Goal: Obtain resource: Download file/media

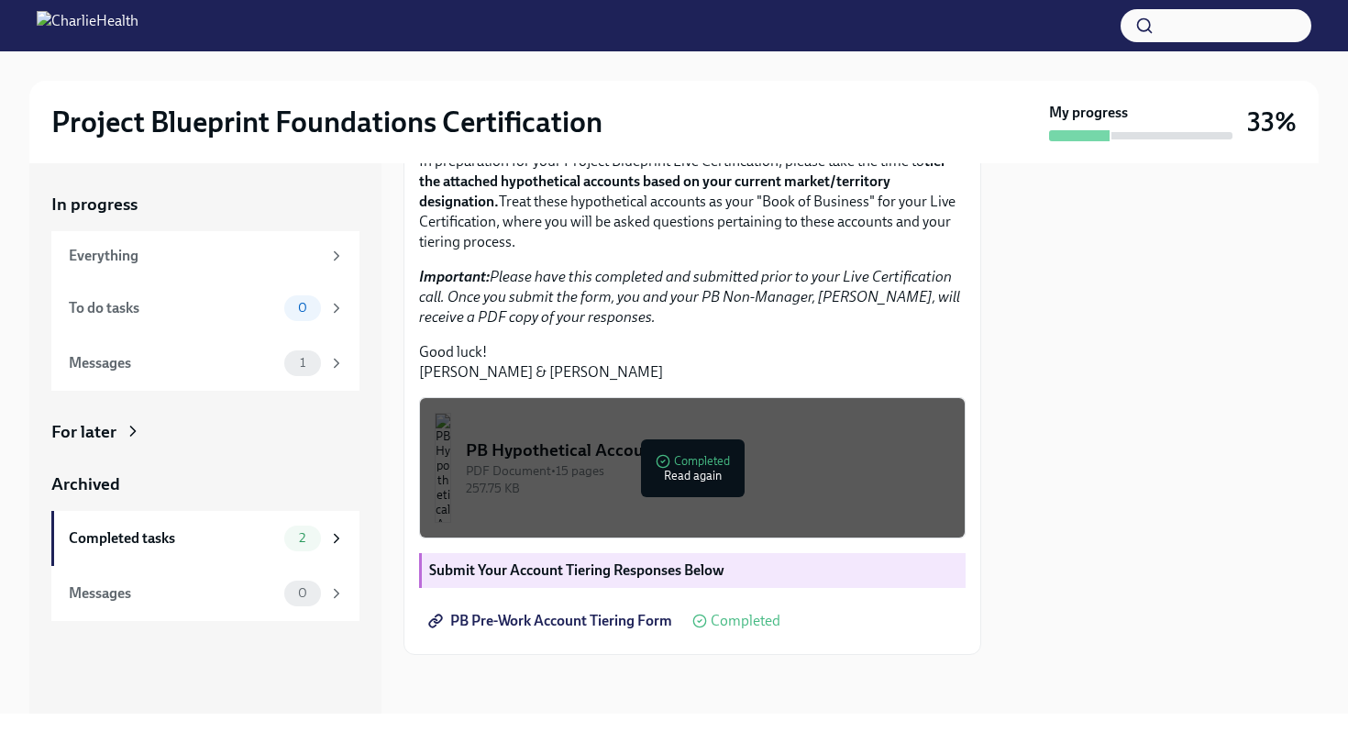
scroll to position [357, 0]
click at [712, 497] on div "257.75 KB" at bounding box center [708, 488] width 484 height 17
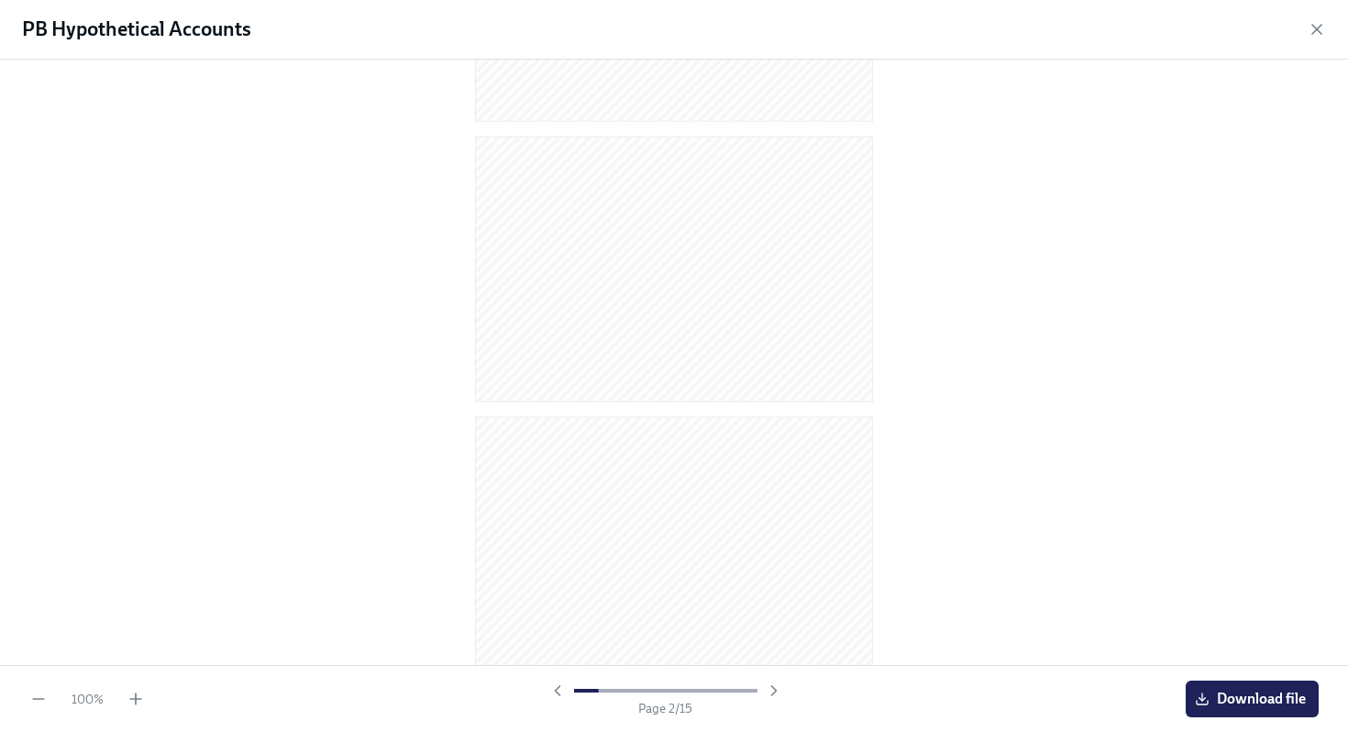
scroll to position [245, 0]
click at [1228, 702] on span "Download file" at bounding box center [1252, 699] width 107 height 18
click at [1317, 32] on icon "button" at bounding box center [1317, 29] width 18 height 18
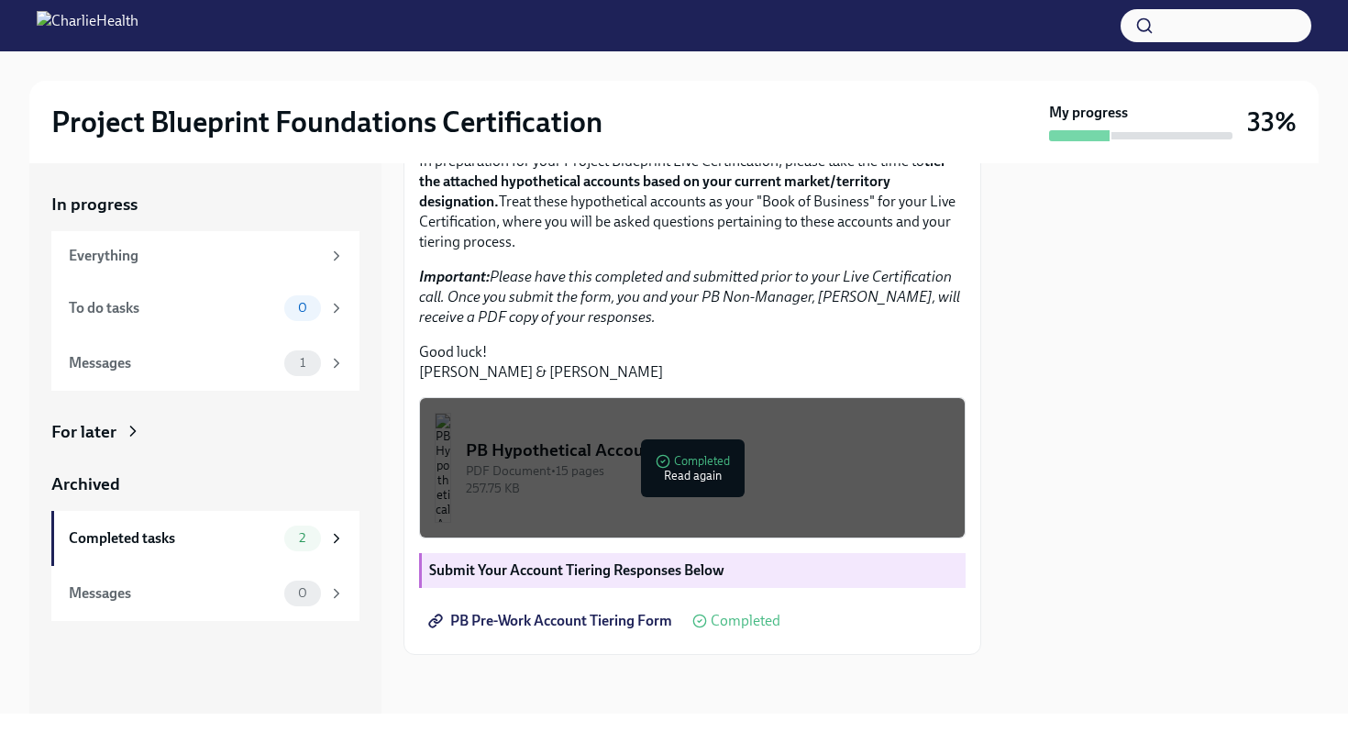
scroll to position [408, 0]
click at [676, 565] on strong "Submit Your Account Tiering Responses Below" at bounding box center [576, 569] width 295 height 17
click at [630, 568] on strong "Submit Your Account Tiering Responses Below" at bounding box center [576, 569] width 295 height 17
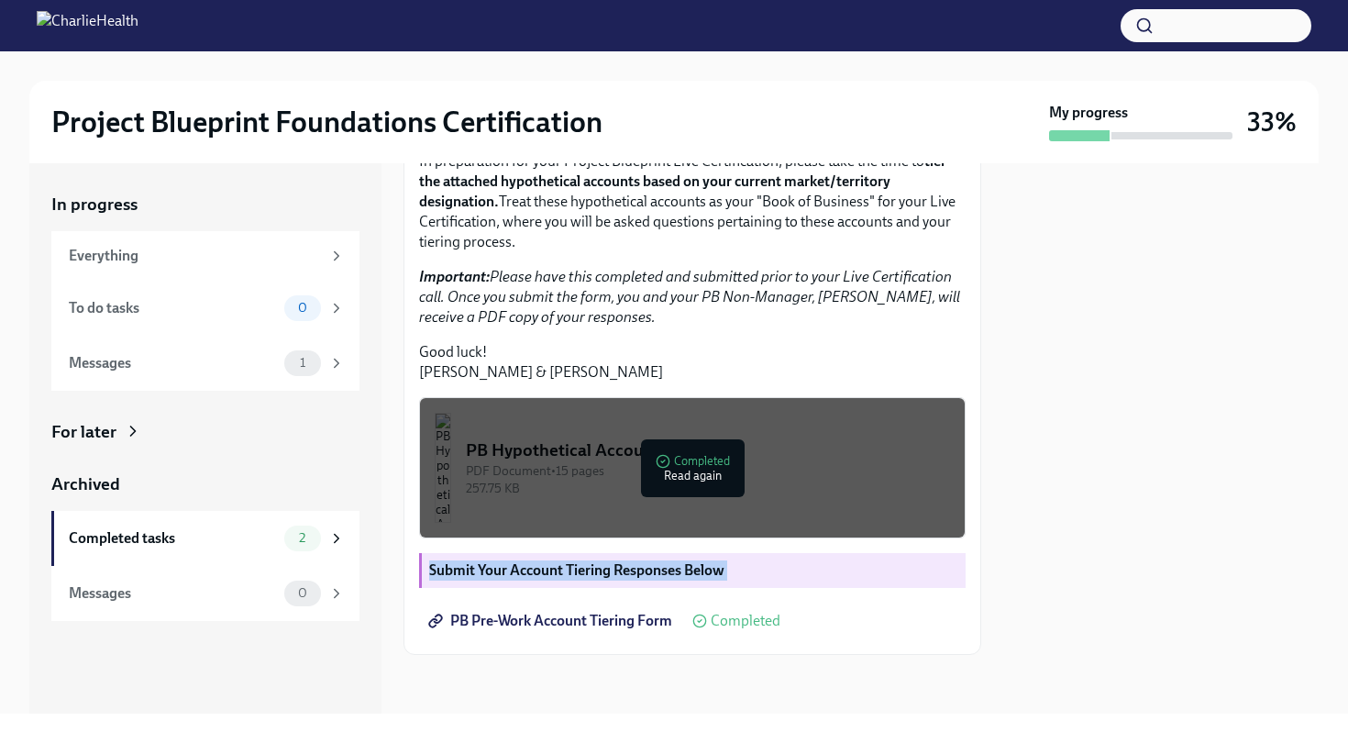
click at [630, 568] on strong "Submit Your Account Tiering Responses Below" at bounding box center [576, 569] width 295 height 17
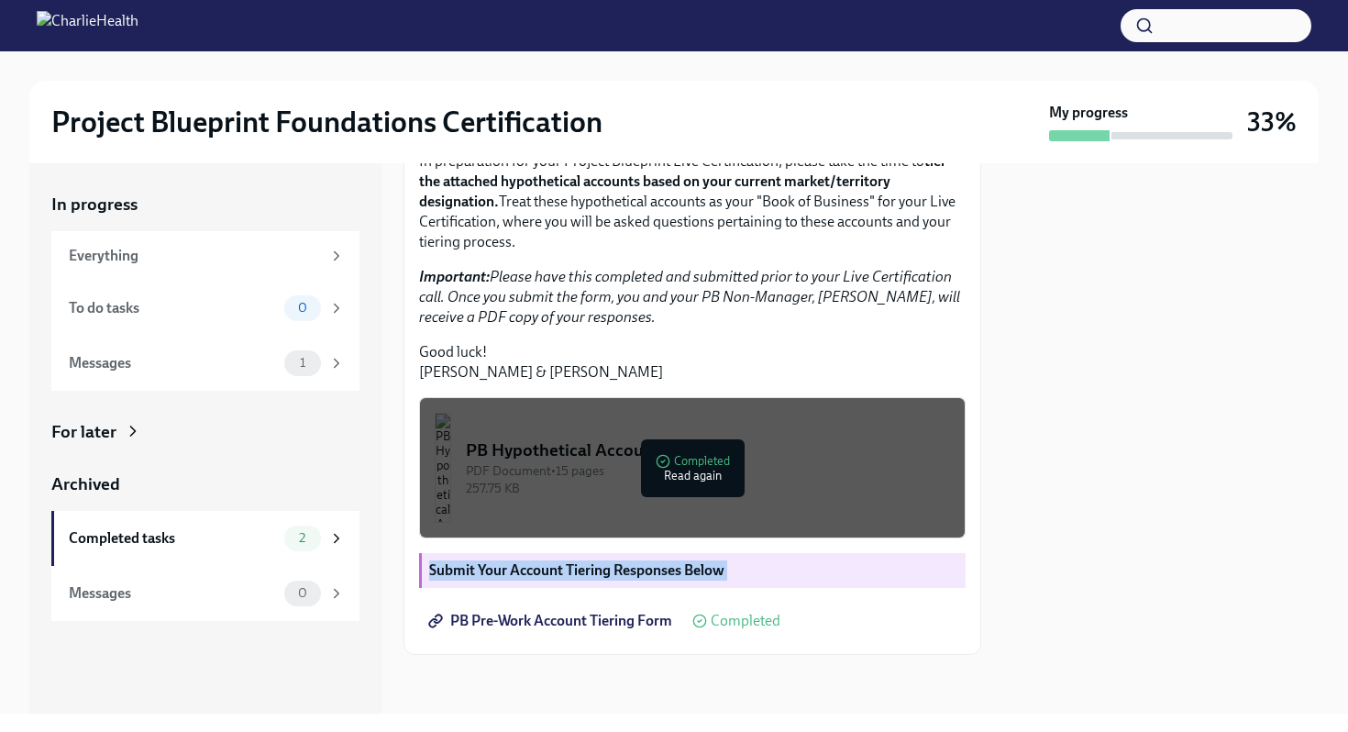
click at [630, 568] on strong "Submit Your Account Tiering Responses Below" at bounding box center [576, 569] width 295 height 17
click at [278, 304] on div "To do tasks 0" at bounding box center [207, 308] width 276 height 26
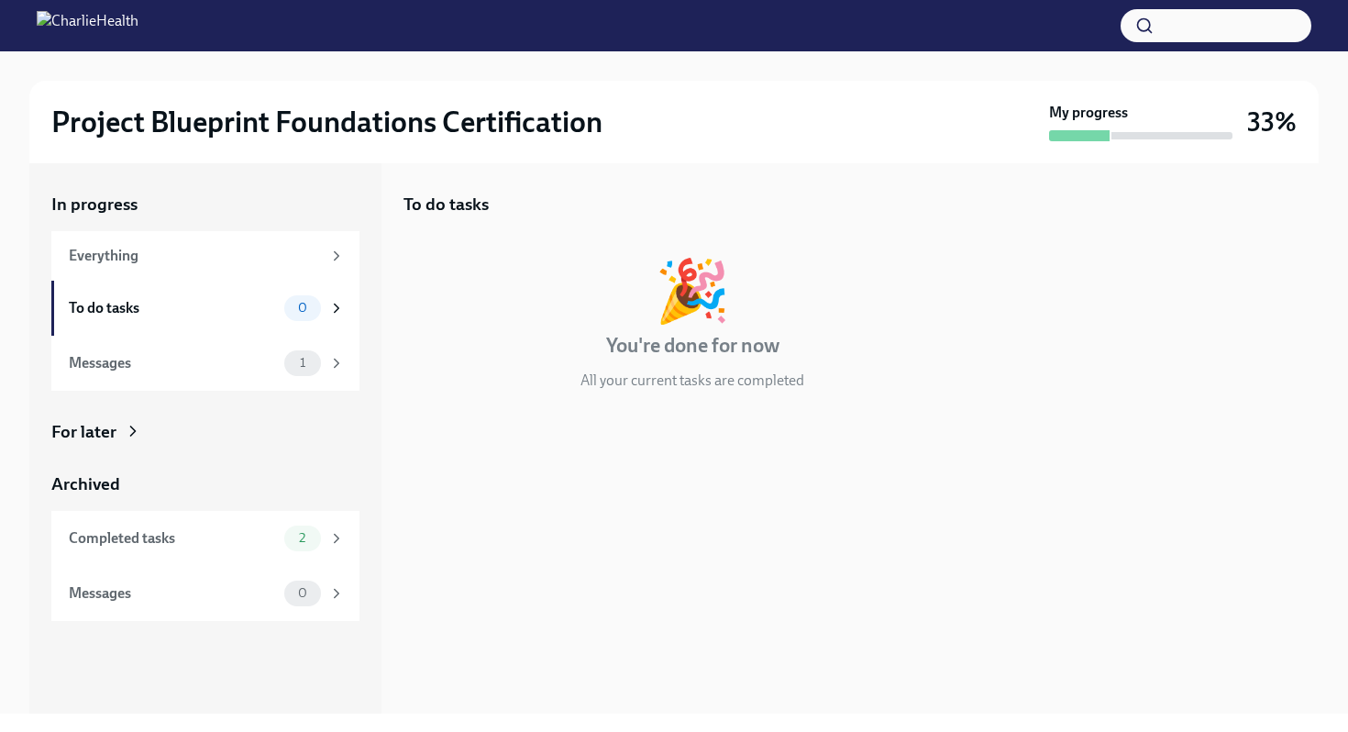
click at [278, 304] on div "To do tasks 0" at bounding box center [207, 308] width 276 height 26
click at [184, 350] on div "Messages 1" at bounding box center [207, 363] width 276 height 26
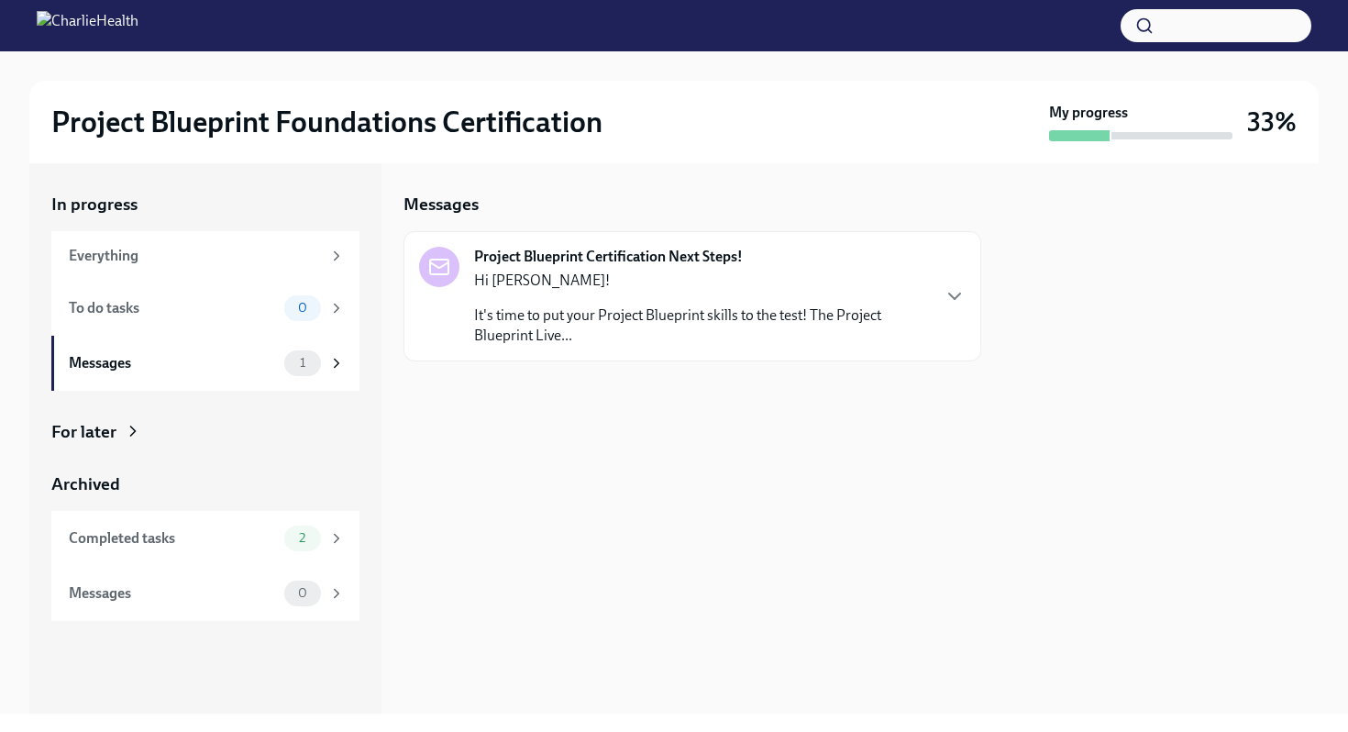
click at [679, 330] on p "It's time to put your Project Blueprint skills to the test! The Project Bluepri…" at bounding box center [701, 325] width 455 height 40
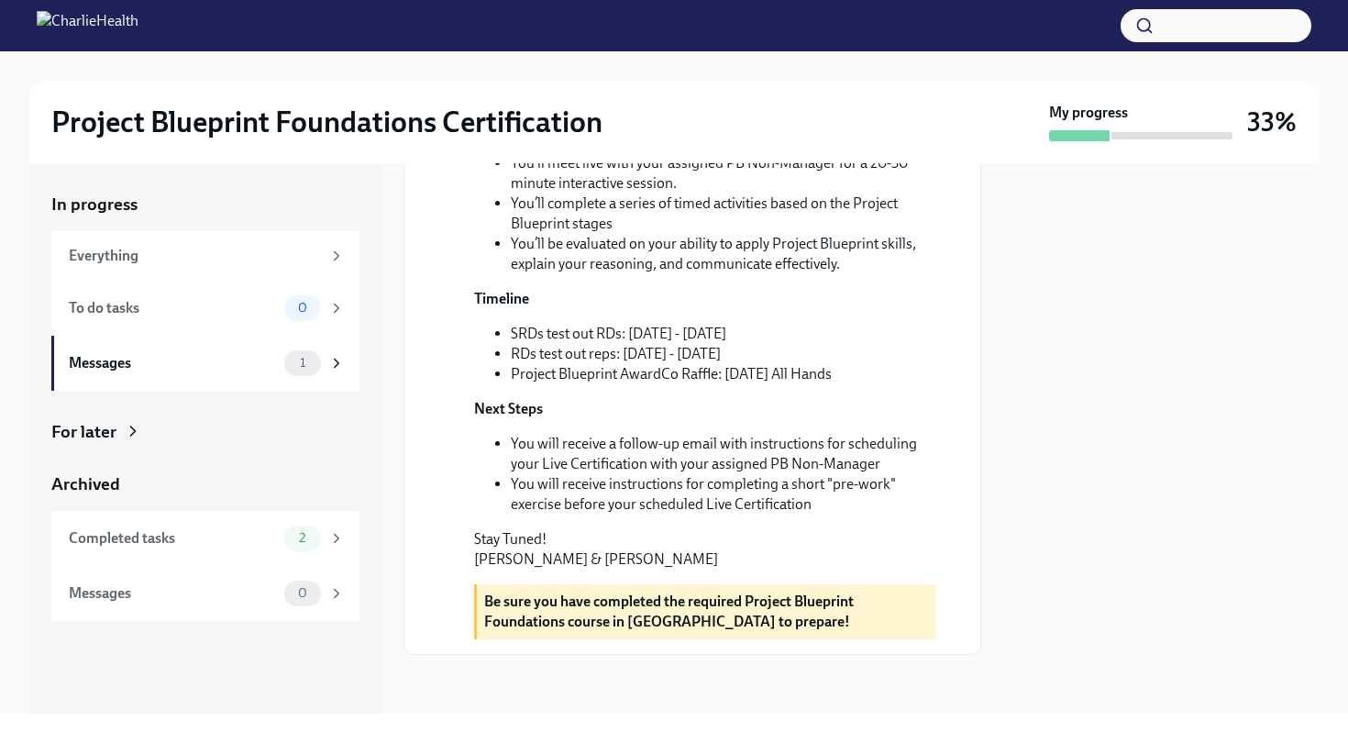
scroll to position [505, 0]
click at [279, 532] on div "Completed tasks 2" at bounding box center [207, 538] width 276 height 26
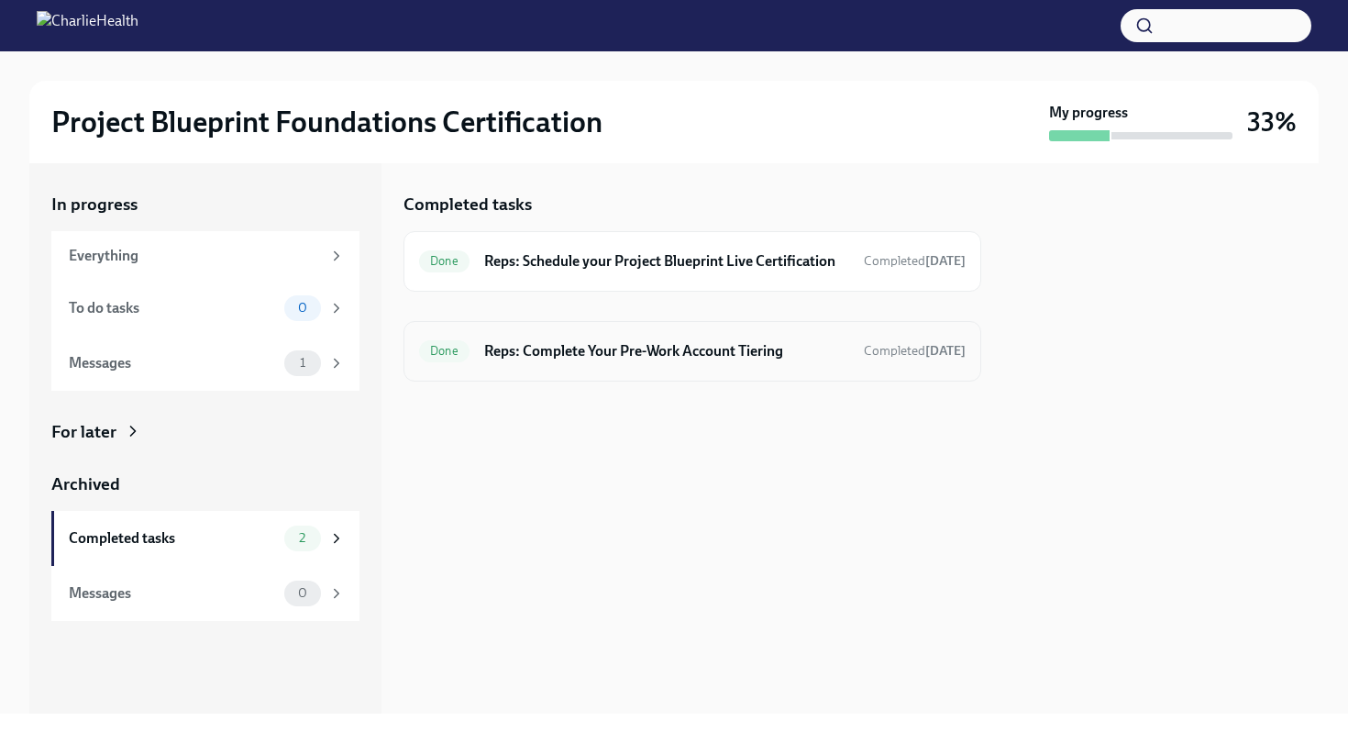
click at [634, 361] on h6 "Reps: Complete Your Pre-Work Account Tiering" at bounding box center [666, 351] width 365 height 20
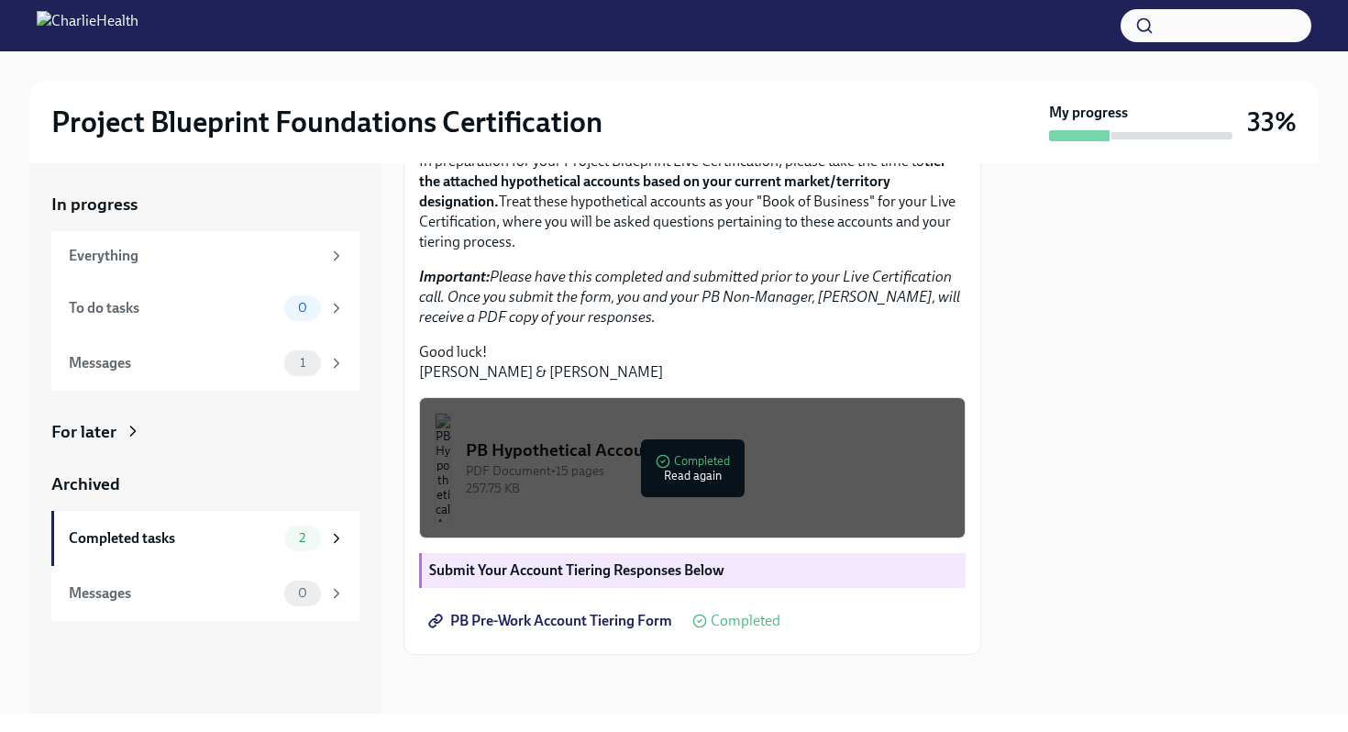
scroll to position [408, 0]
click at [606, 624] on span "PB Pre-Work Account Tiering Form" at bounding box center [552, 621] width 240 height 18
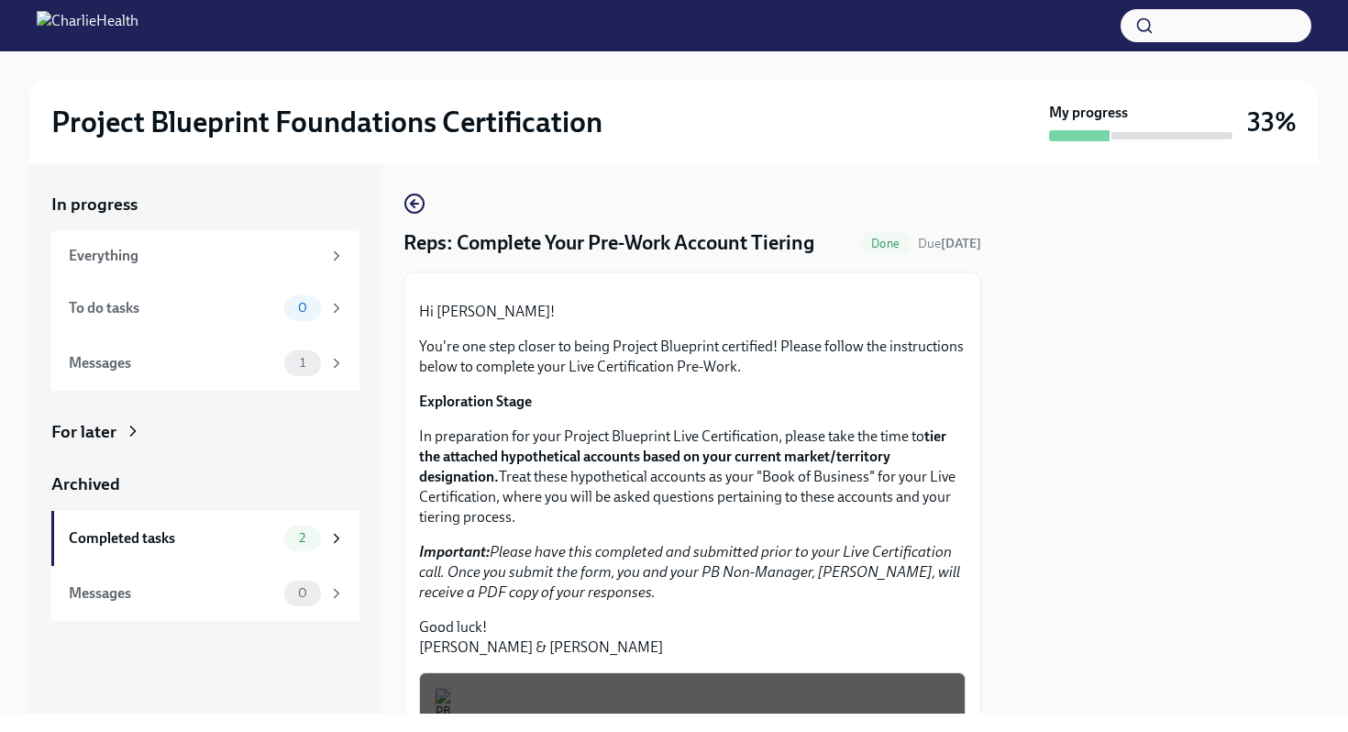
click at [53, 25] on img at bounding box center [88, 25] width 102 height 29
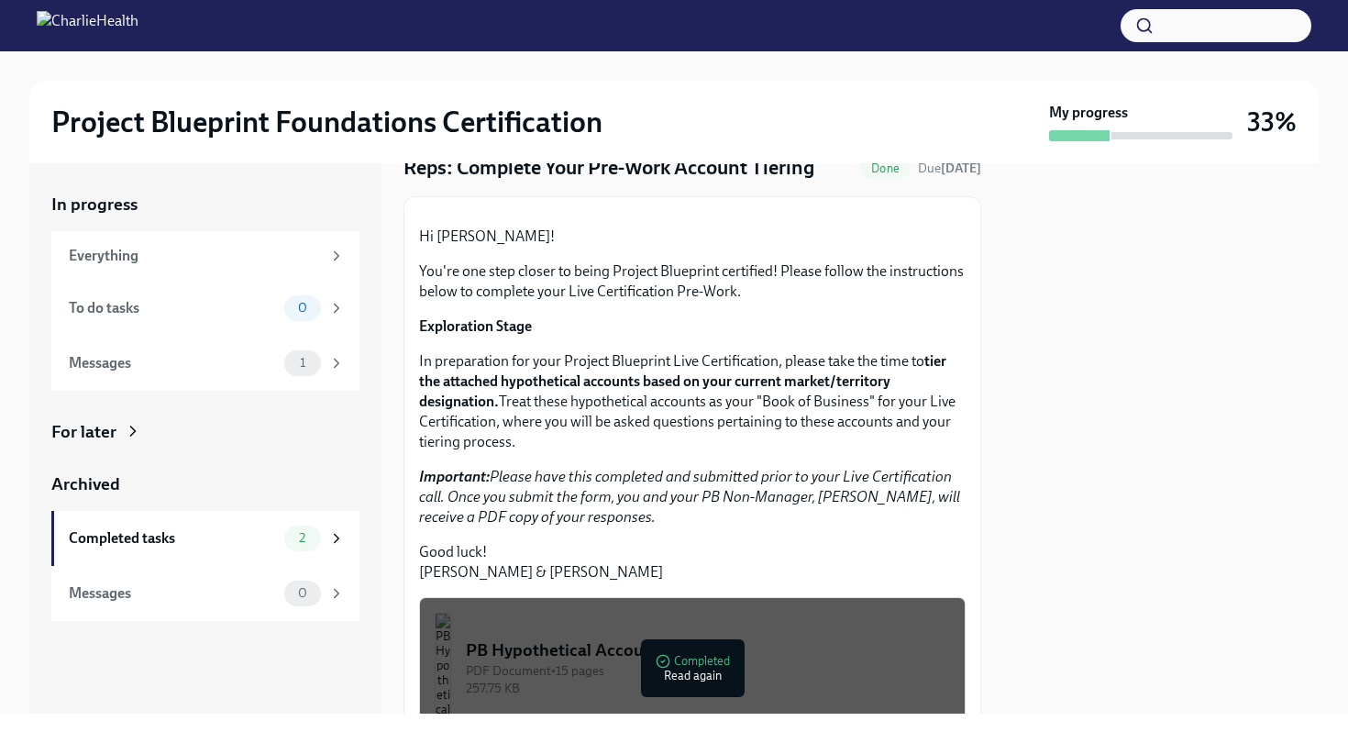
scroll to position [79, 0]
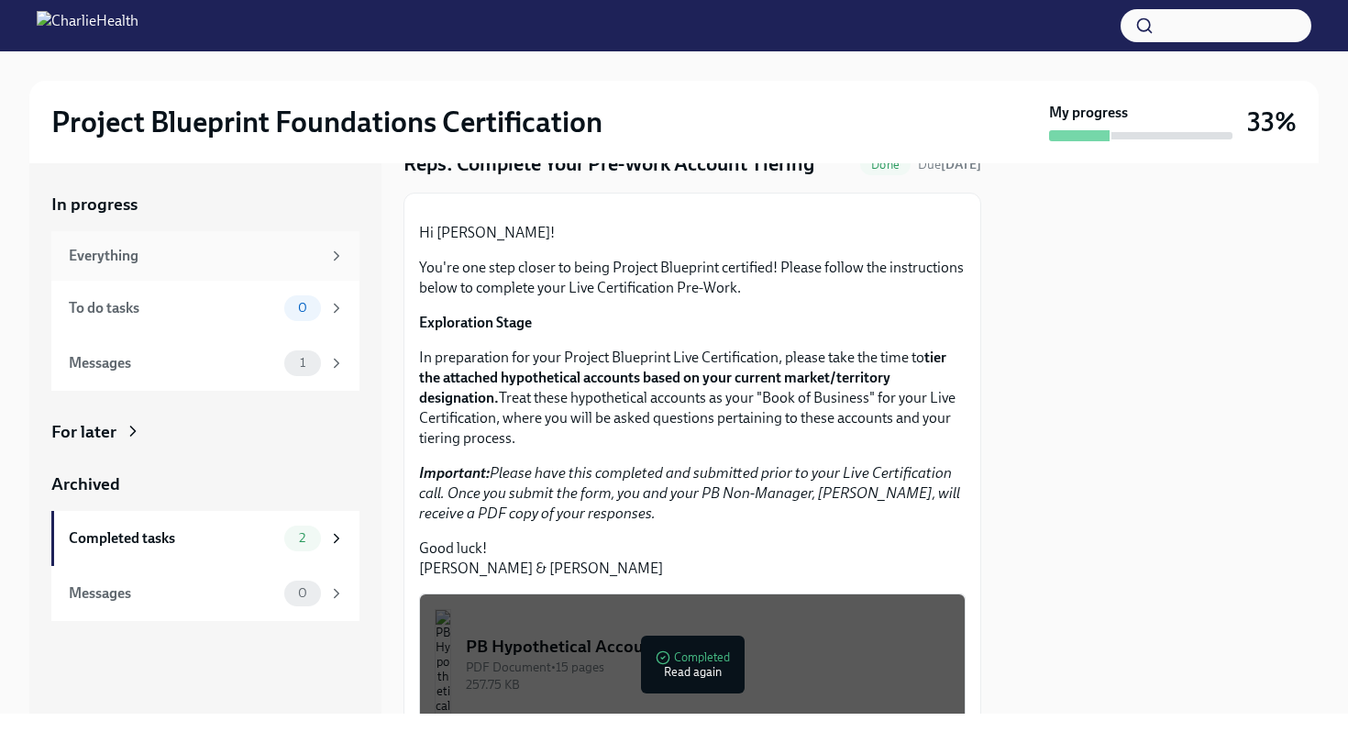
click at [202, 240] on div "Everything" at bounding box center [205, 256] width 308 height 50
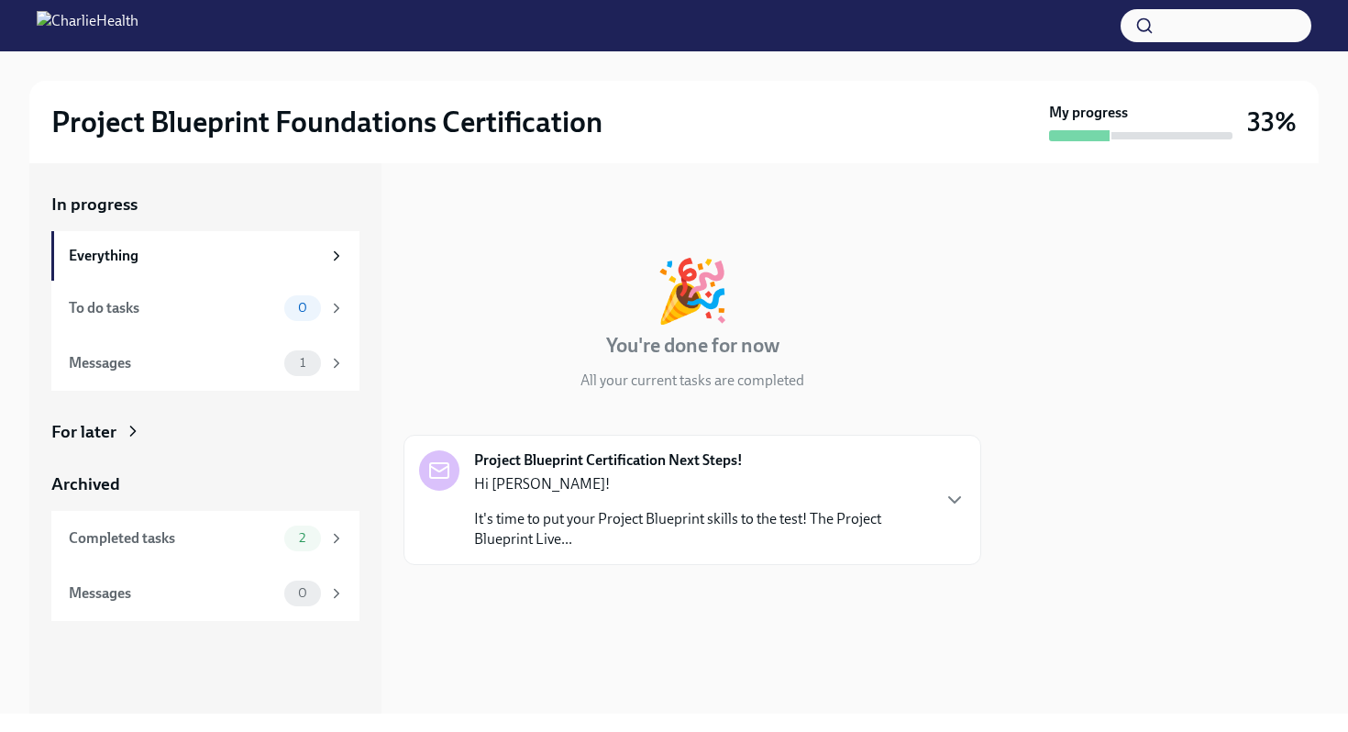
click at [562, 470] on strong "Project Blueprint Certification Next Steps!" at bounding box center [608, 460] width 269 height 20
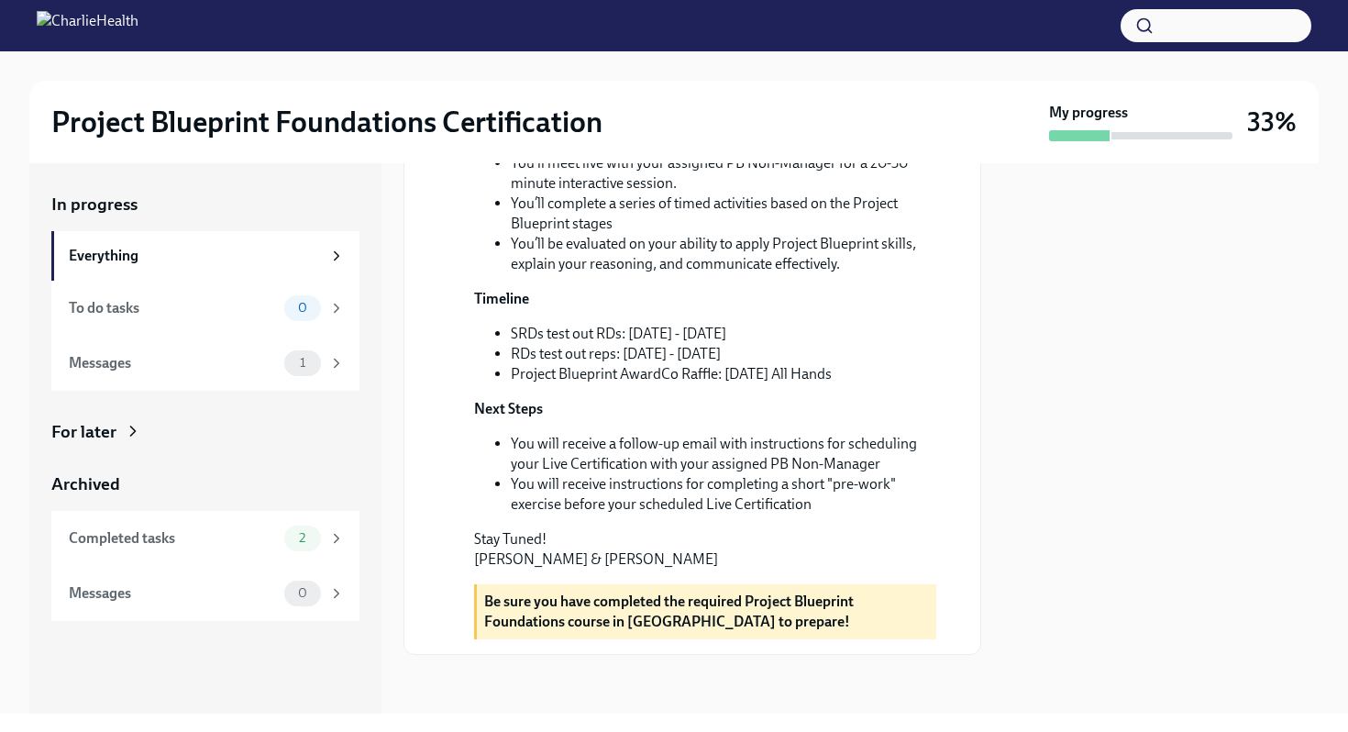
scroll to position [709, 0]
click at [178, 306] on div "To do tasks" at bounding box center [173, 308] width 208 height 20
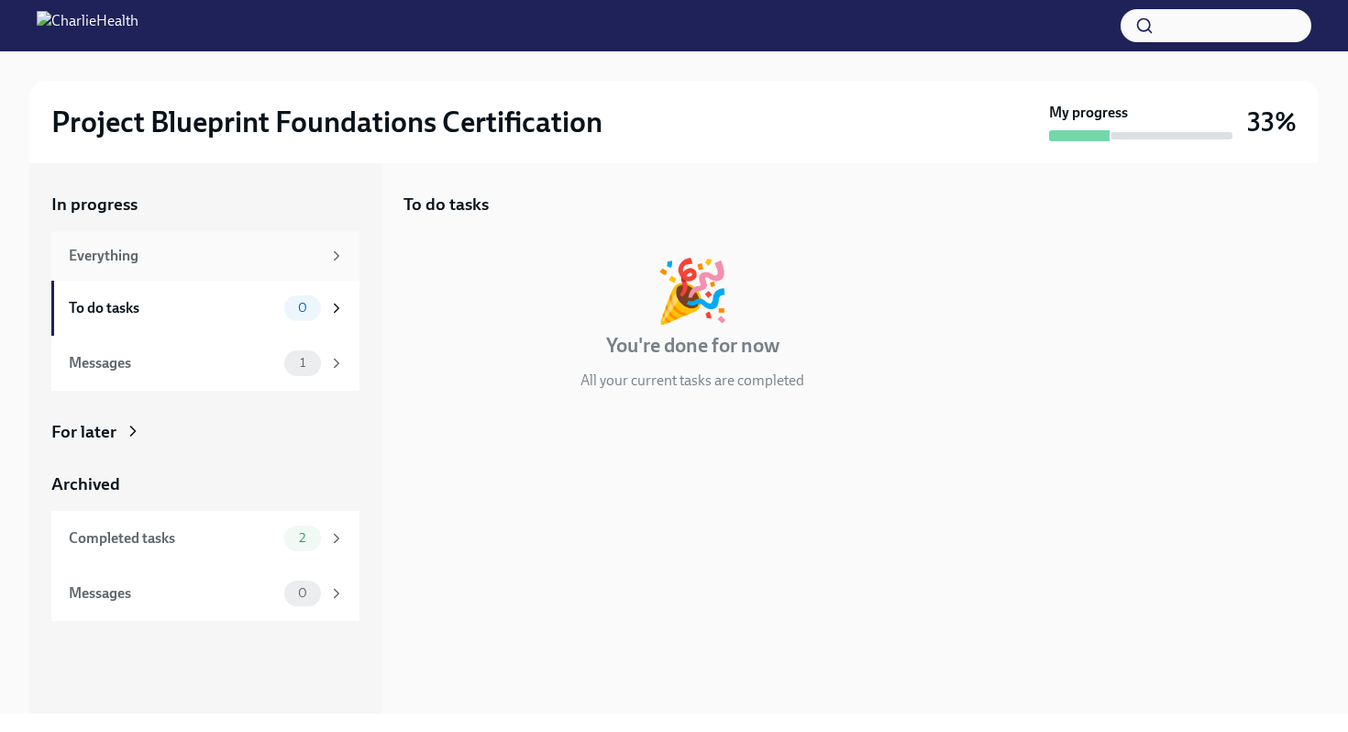
click at [172, 251] on div "Everything" at bounding box center [195, 256] width 252 height 20
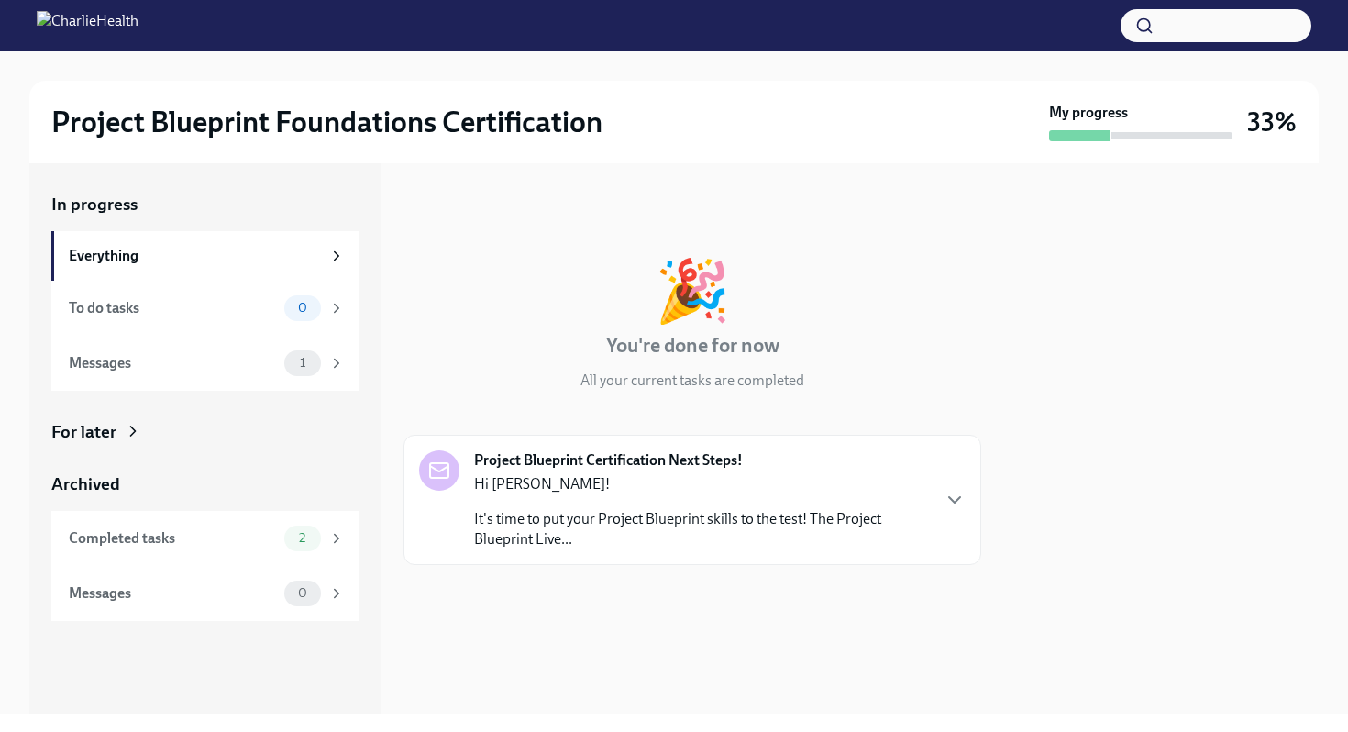
click at [642, 512] on p "It's time to put your Project Blueprint skills to the test! The Project Bluepri…" at bounding box center [701, 529] width 455 height 40
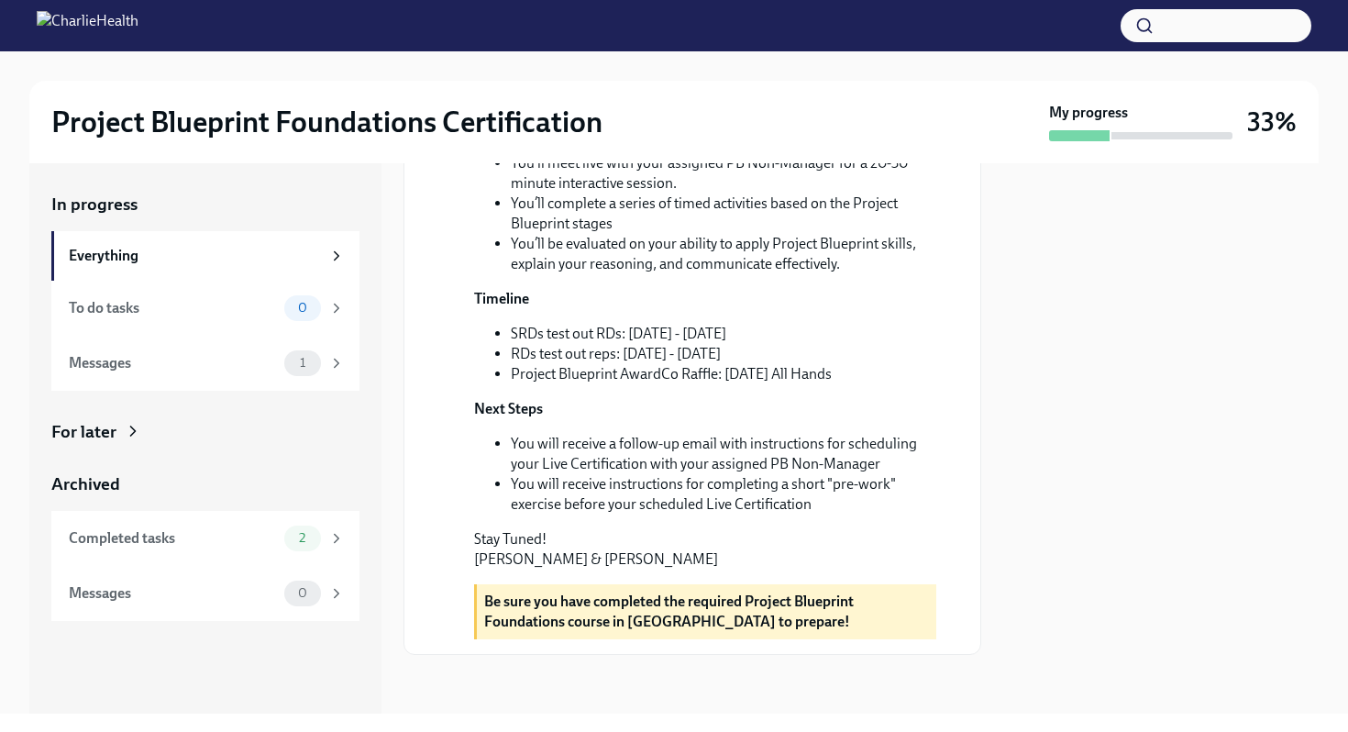
scroll to position [709, 0]
click at [251, 537] on div "Completed tasks" at bounding box center [173, 538] width 208 height 20
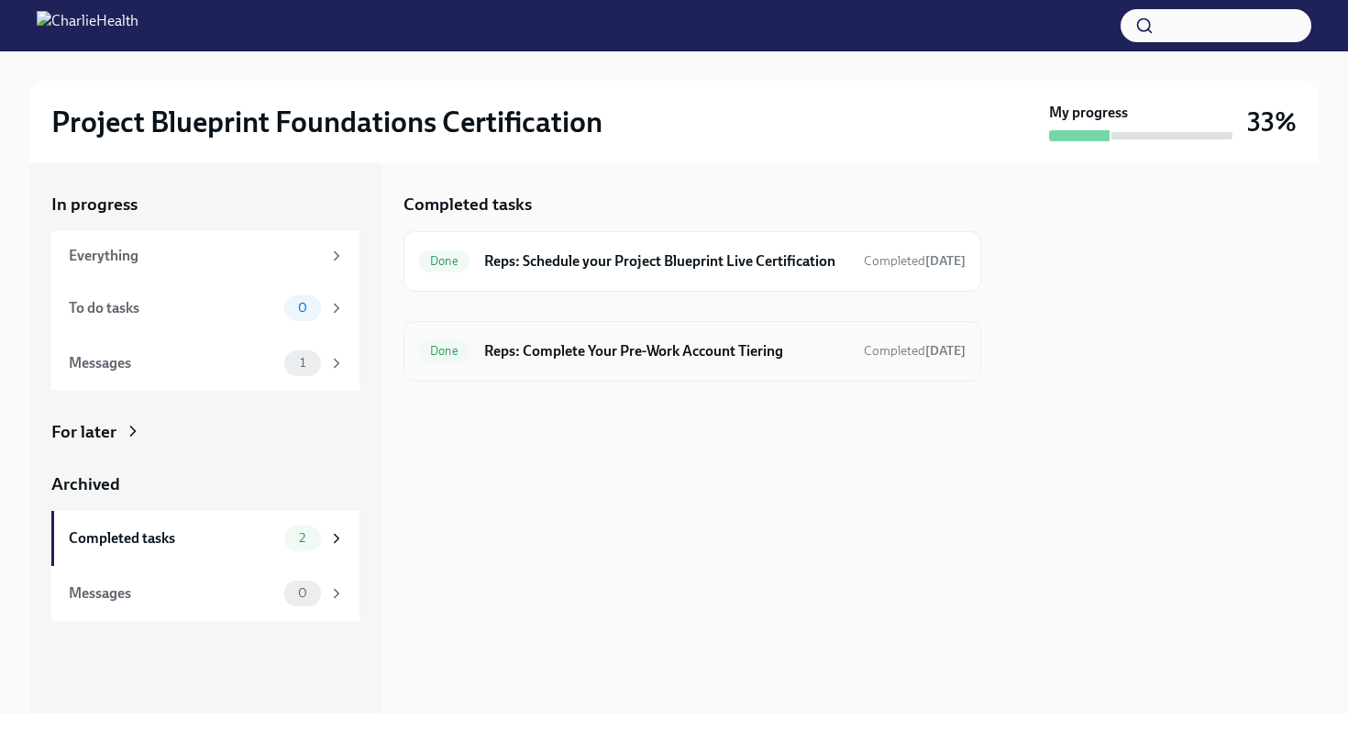
click at [820, 361] on h6 "Reps: Complete Your Pre-Work Account Tiering" at bounding box center [666, 351] width 365 height 20
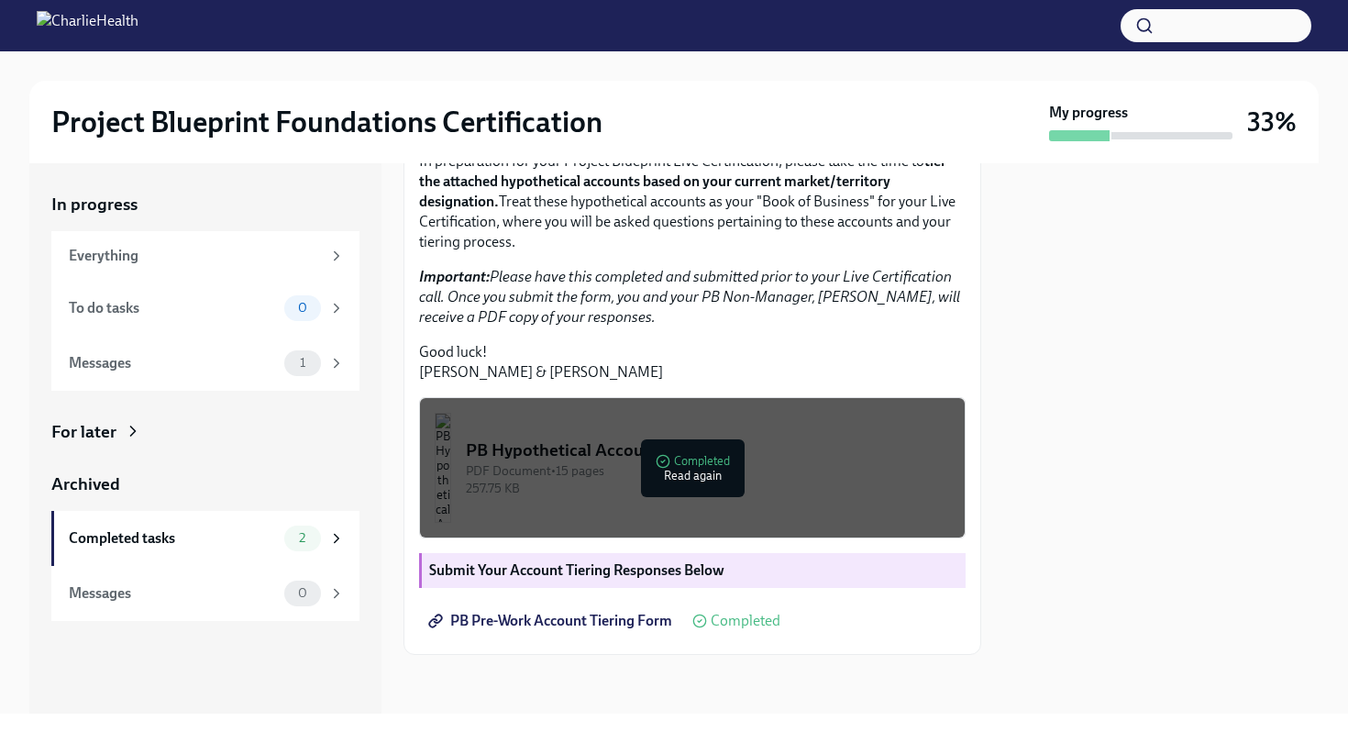
scroll to position [408, 0]
click at [549, 622] on span "PB Pre-Work Account Tiering Form" at bounding box center [552, 621] width 240 height 18
